Goal: Find specific page/section: Find specific page/section

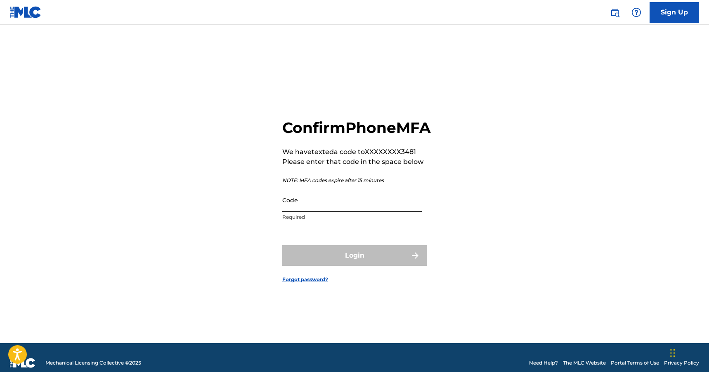
click at [283, 212] on input "Code" at bounding box center [351, 200] width 139 height 24
paste input "476103"
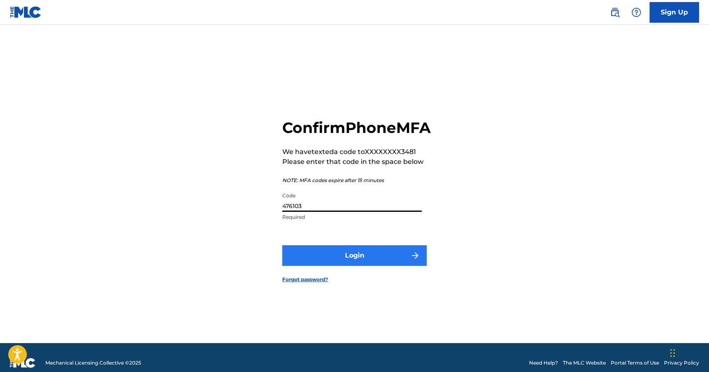
type input "476103"
click at [339, 264] on button "Login" at bounding box center [354, 255] width 144 height 21
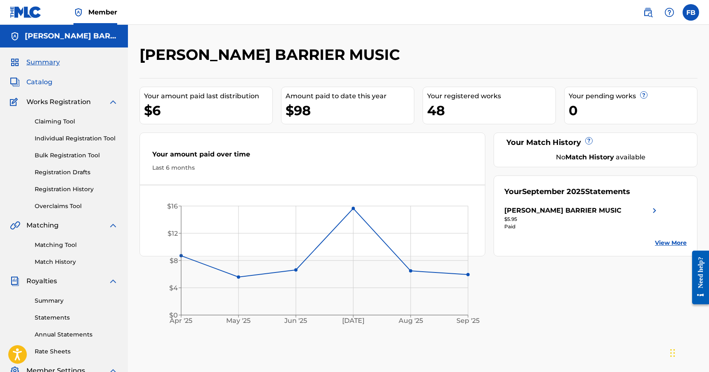
click at [42, 82] on span "Catalog" at bounding box center [39, 82] width 26 height 10
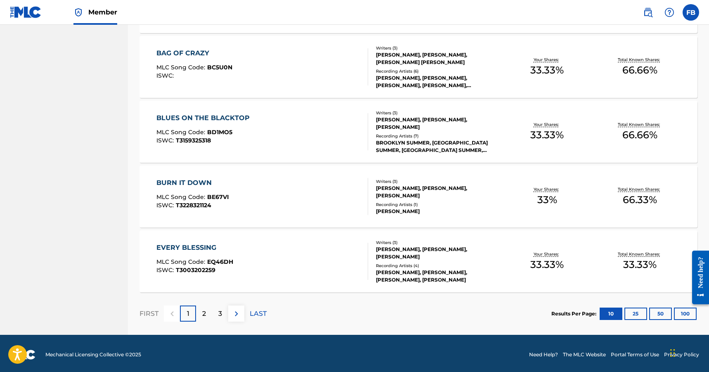
scroll to position [551, 0]
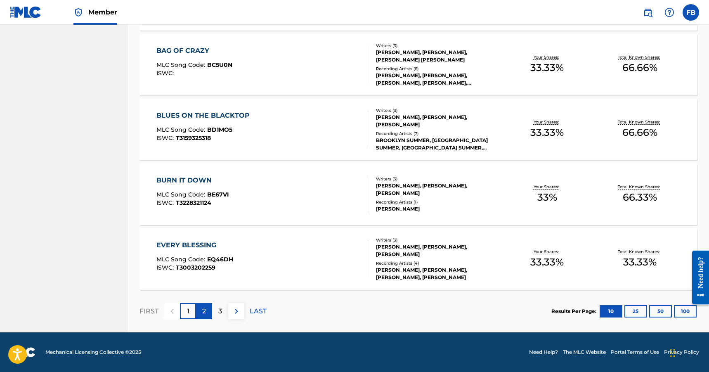
click at [204, 311] on p "2" at bounding box center [204, 311] width 4 height 10
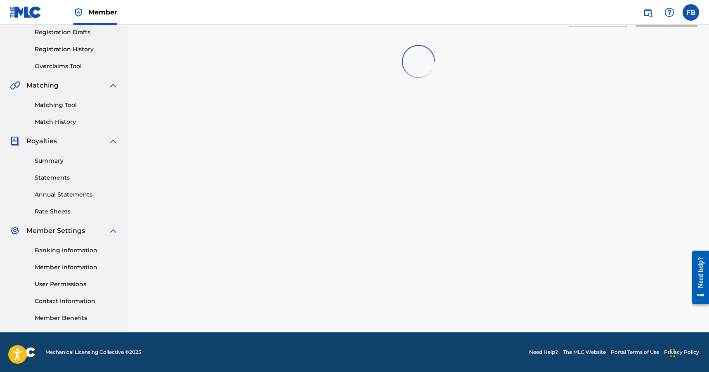
click at [342, 111] on div "Add Criteria Filter Hold Filters Overclaim Dispute Remove Filters Apply Filters…" at bounding box center [418, 143] width 558 height 426
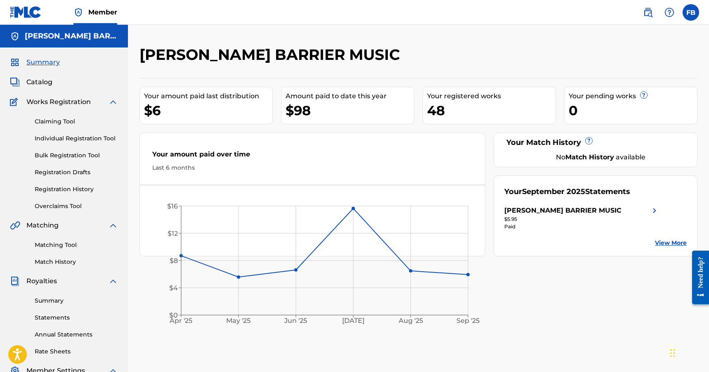
click at [47, 61] on span "Summary" at bounding box center [42, 62] width 33 height 10
click at [45, 63] on span "Summary" at bounding box center [42, 62] width 33 height 10
click at [43, 82] on span "Catalog" at bounding box center [39, 82] width 26 height 10
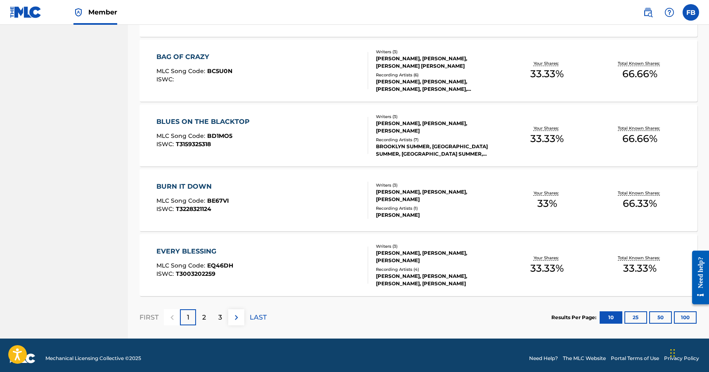
scroll to position [551, 0]
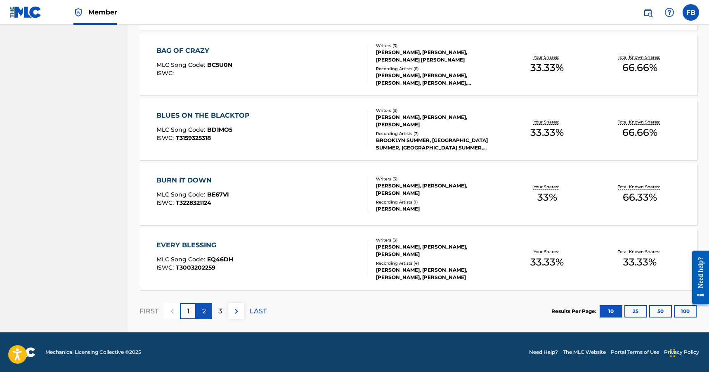
click at [204, 308] on p "2" at bounding box center [204, 311] width 4 height 10
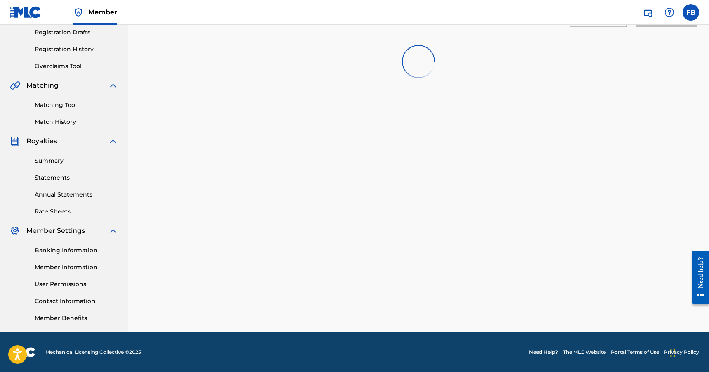
scroll to position [0, 0]
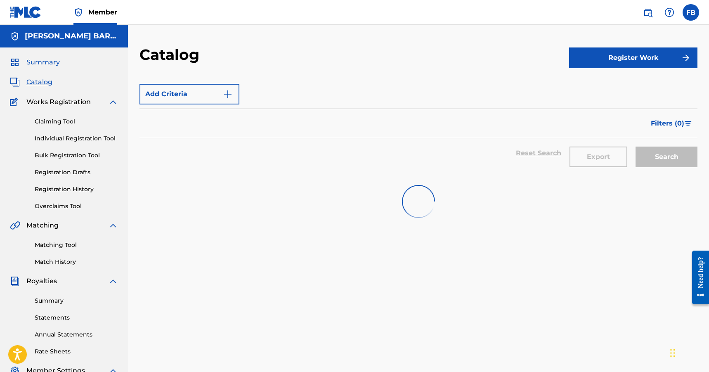
click at [40, 61] on span "Summary" at bounding box center [42, 62] width 33 height 10
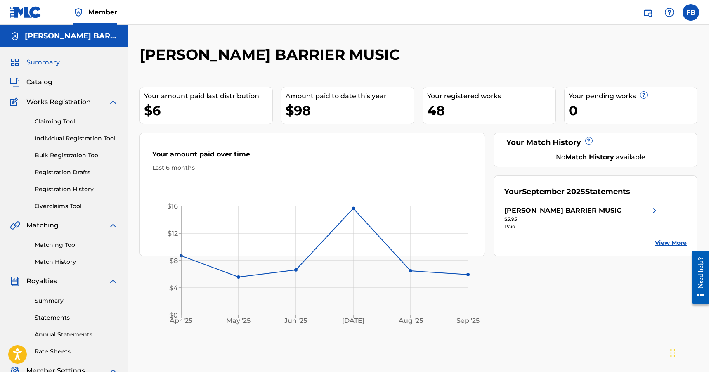
click at [42, 61] on span "Summary" at bounding box center [42, 62] width 33 height 10
click at [42, 80] on span "Catalog" at bounding box center [39, 82] width 26 height 10
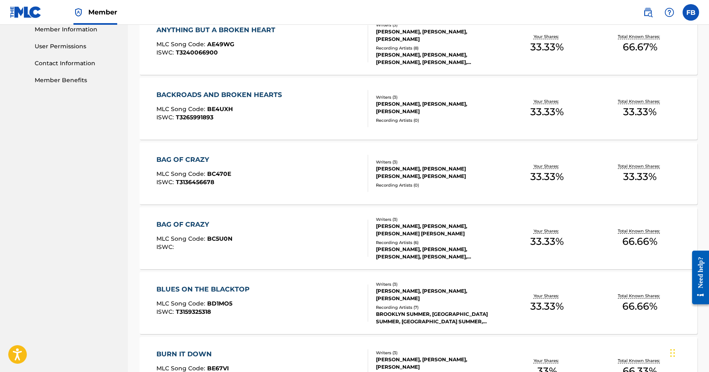
scroll to position [551, 0]
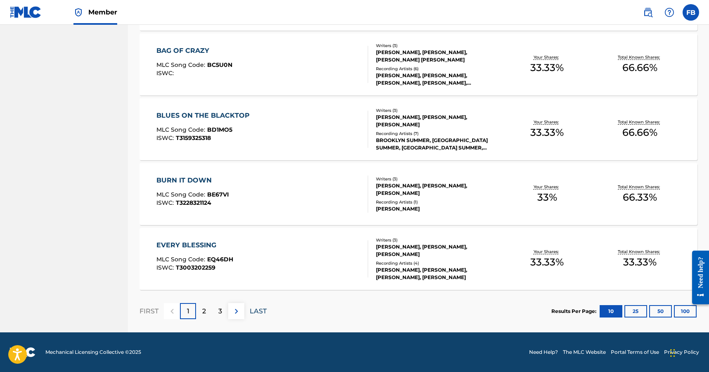
click at [260, 311] on p "LAST" at bounding box center [258, 311] width 17 height 10
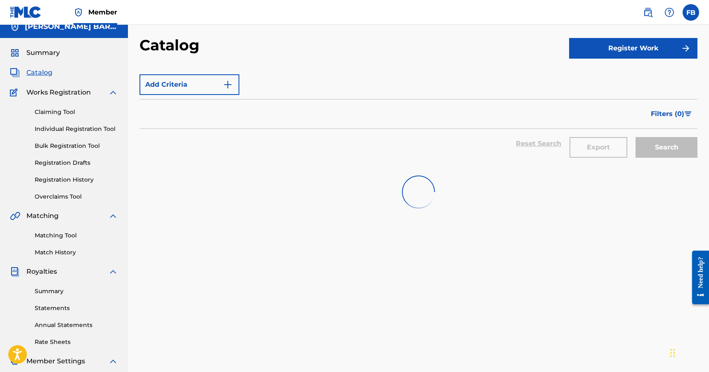
scroll to position [10, 0]
